Goal: Task Accomplishment & Management: Use online tool/utility

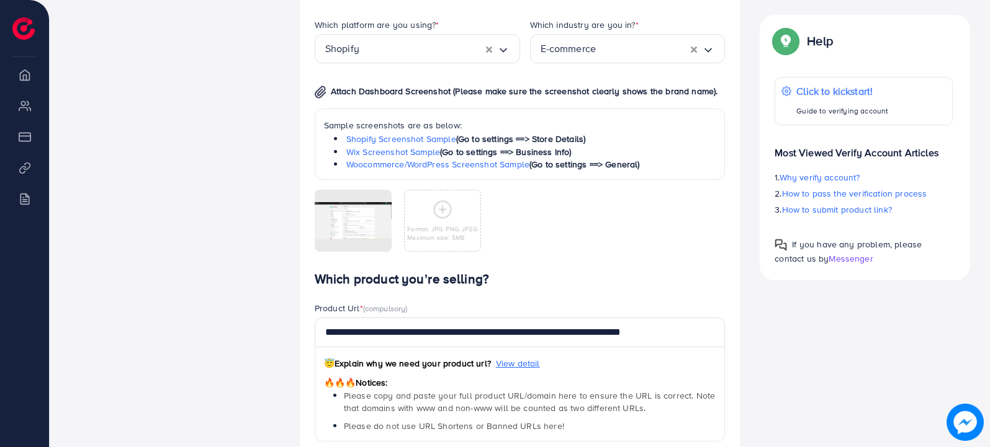
scroll to position [1060, 0]
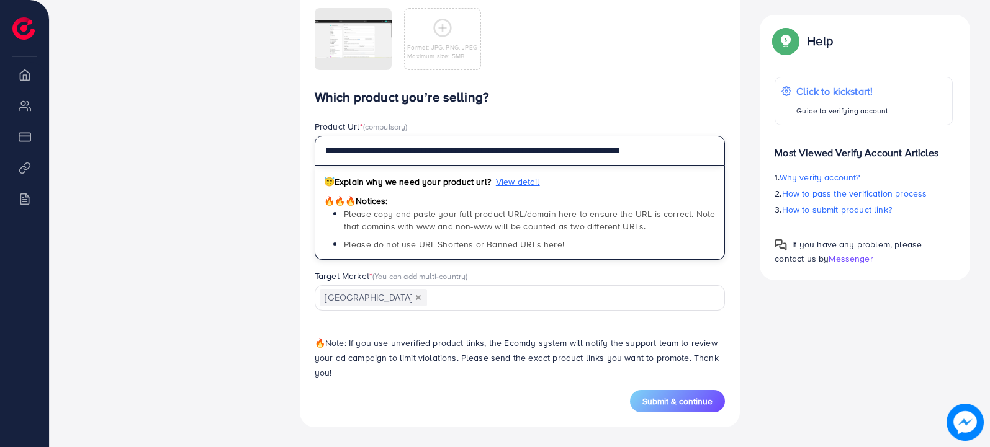
click at [644, 143] on input "**********" at bounding box center [520, 151] width 411 height 30
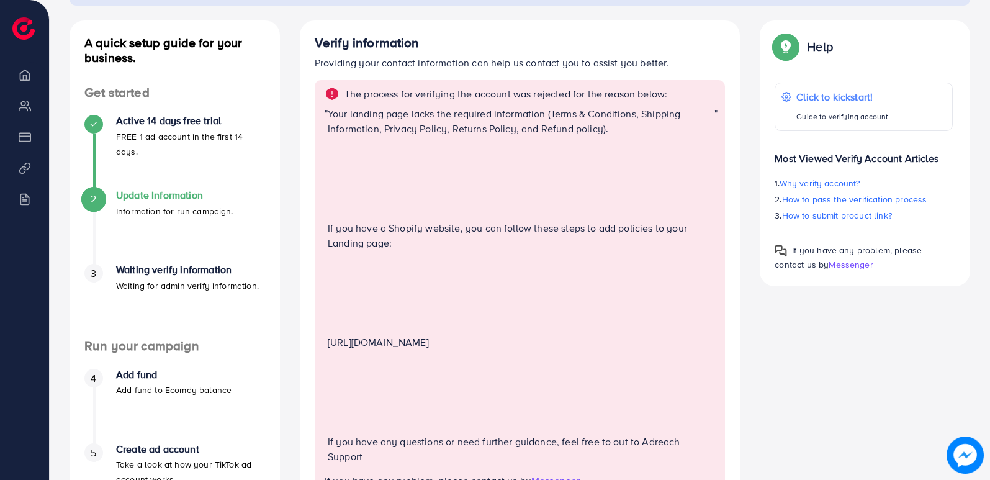
scroll to position [186, 0]
